Goal: Information Seeking & Learning: Understand process/instructions

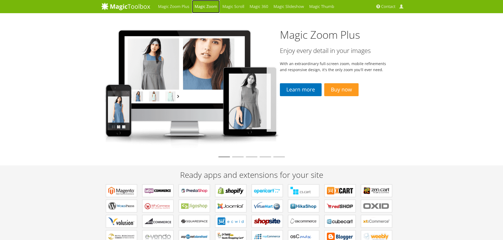
click at [209, 6] on link "Magic Zoom" at bounding box center [206, 6] width 28 height 13
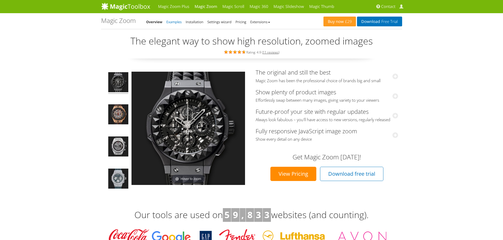
click at [176, 21] on link "Examples" at bounding box center [173, 22] width 15 height 5
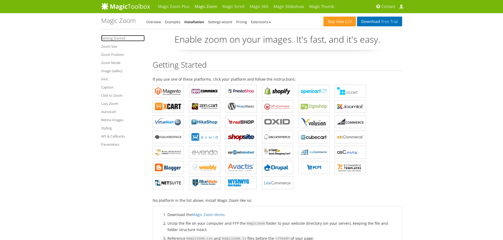
click at [107, 38] on link "Getting Started" at bounding box center [123, 38] width 44 height 6
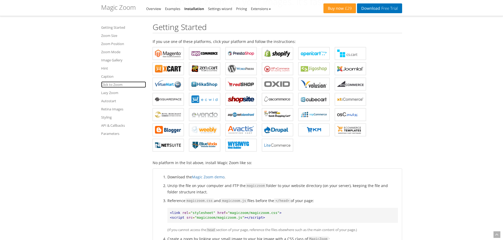
click at [107, 88] on link "Click to Zoom" at bounding box center [123, 85] width 45 height 6
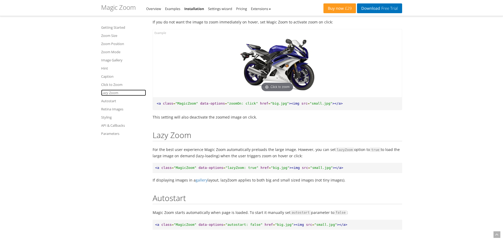
click at [107, 94] on link "Lazy Zoom" at bounding box center [123, 93] width 45 height 6
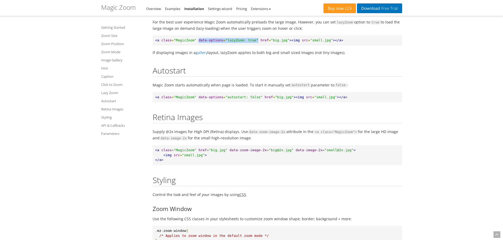
drag, startPoint x: 195, startPoint y: 60, endPoint x: 250, endPoint y: 61, distance: 55.4
click at [250, 46] on pre "<a class = "MagicZoom" data-options = "lazyZoom: true" href = "big.jpg" ><img s…" at bounding box center [277, 40] width 249 height 10
copy pre "data-options = "lazyZoom: true""
click at [225, 46] on pre "<a class = "MagicZoom" data-options = "lazyZoom: true" href = "big.jpg" ><img s…" at bounding box center [277, 40] width 249 height 10
drag, startPoint x: 223, startPoint y: 60, endPoint x: 249, endPoint y: 59, distance: 25.9
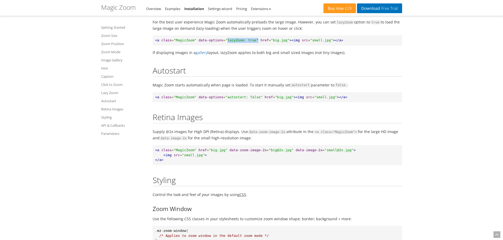
click at [249, 42] on span ""lazyZoom: true"" at bounding box center [241, 40] width 33 height 4
click at [112, 53] on link "Zoom Mode" at bounding box center [123, 52] width 45 height 6
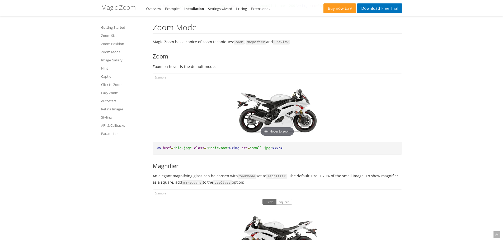
click at [112, 32] on ul "Getting Started Zoom Size Zoom Position Zoom Mode Image Gallery Hint Caption Cl…" at bounding box center [123, 80] width 45 height 116
click at [114, 26] on link "Getting Started" at bounding box center [123, 27] width 45 height 6
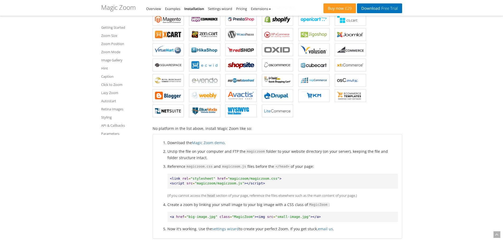
scroll to position [143, 0]
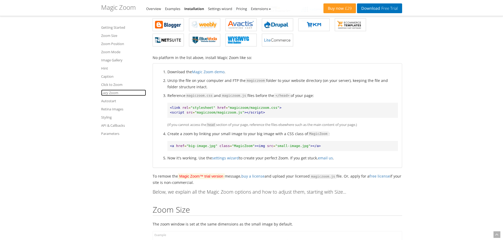
click at [103, 92] on link "Lazy Zoom" at bounding box center [123, 93] width 45 height 6
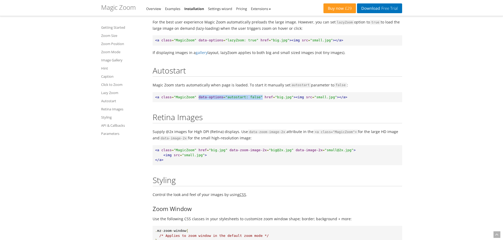
drag, startPoint x: 195, startPoint y: 117, endPoint x: 253, endPoint y: 112, distance: 59.1
copy pre "data-options = "autostart: false""
click at [231, 42] on span ""lazyZoom: true"" at bounding box center [241, 40] width 33 height 4
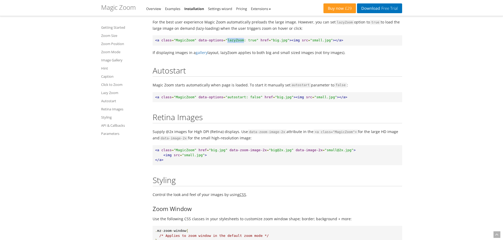
click at [231, 42] on span ""lazyZoom: true"" at bounding box center [241, 40] width 33 height 4
copy span "lazyZoom"
